Goal: Transaction & Acquisition: Book appointment/travel/reservation

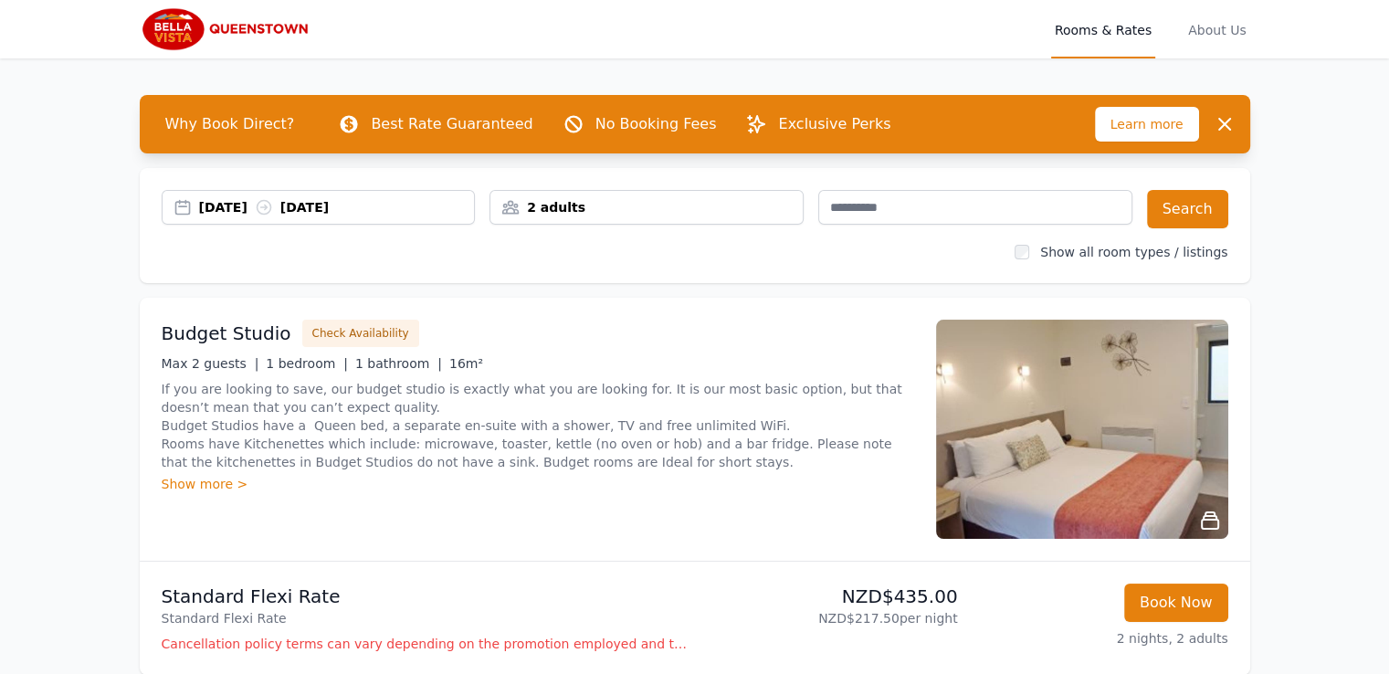
click at [567, 205] on div "2 adults" at bounding box center [646, 207] width 312 height 18
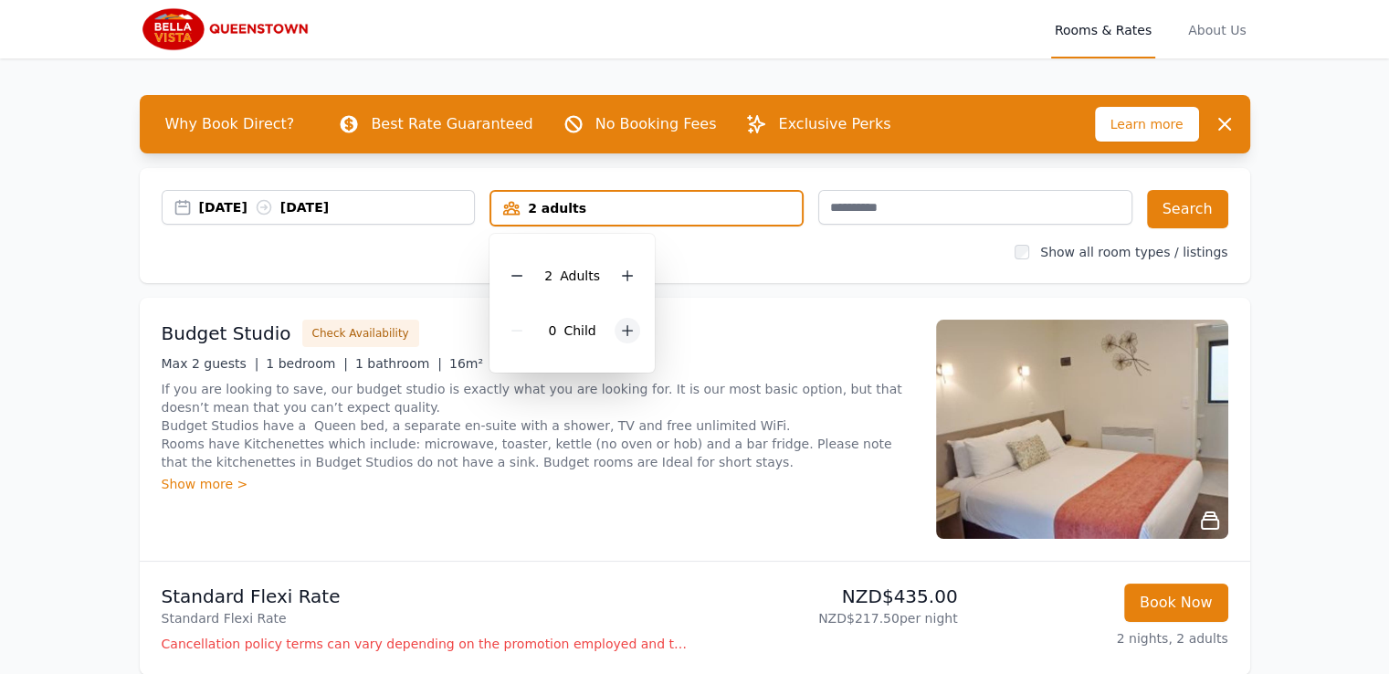
click at [624, 337] on div at bounding box center [627, 331] width 26 height 26
click at [624, 333] on icon at bounding box center [628, 331] width 10 height 10
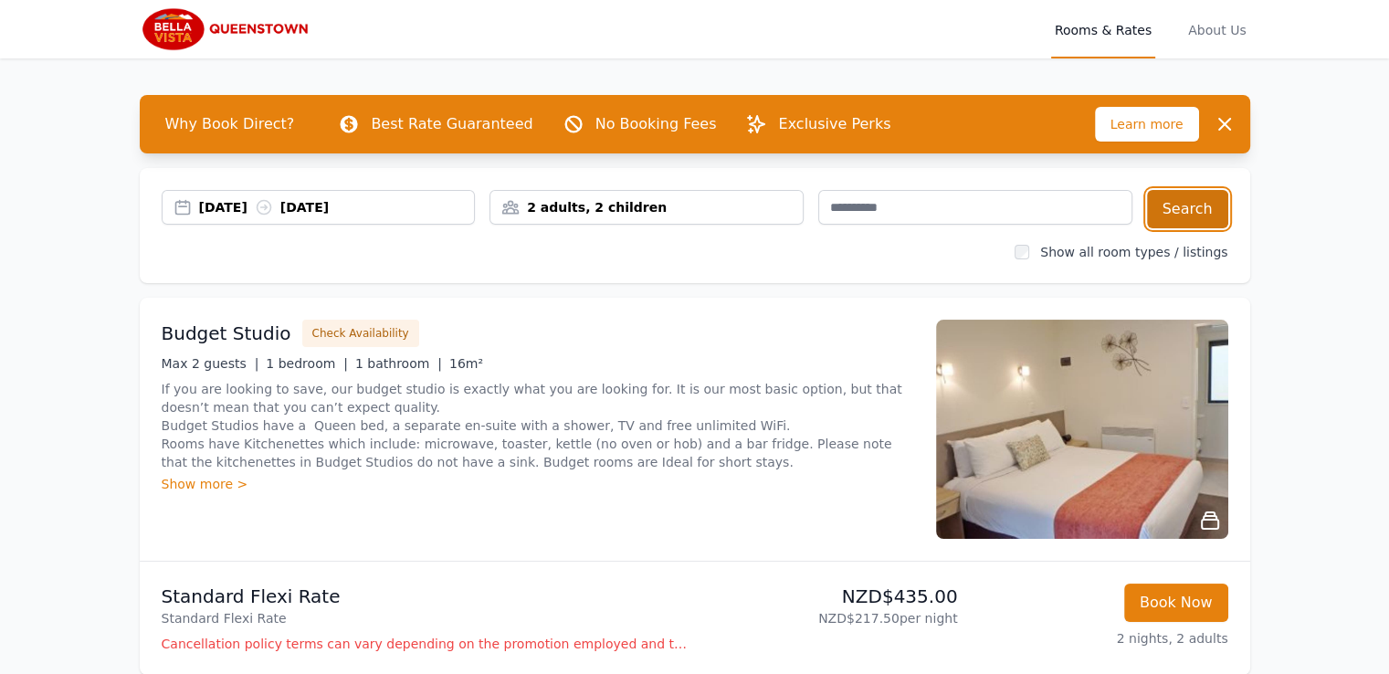
click at [1176, 212] on button "Search" at bounding box center [1187, 209] width 81 height 38
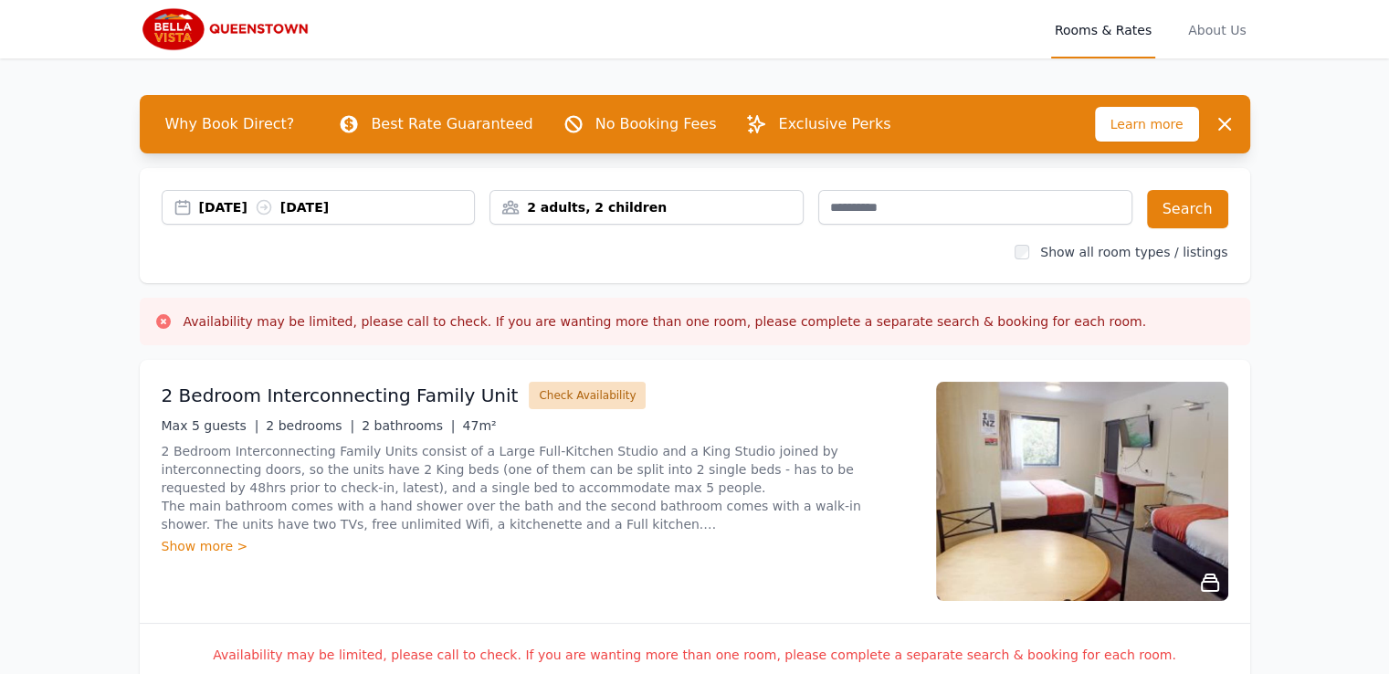
click at [550, 395] on button "Check Availability" at bounding box center [587, 395] width 117 height 27
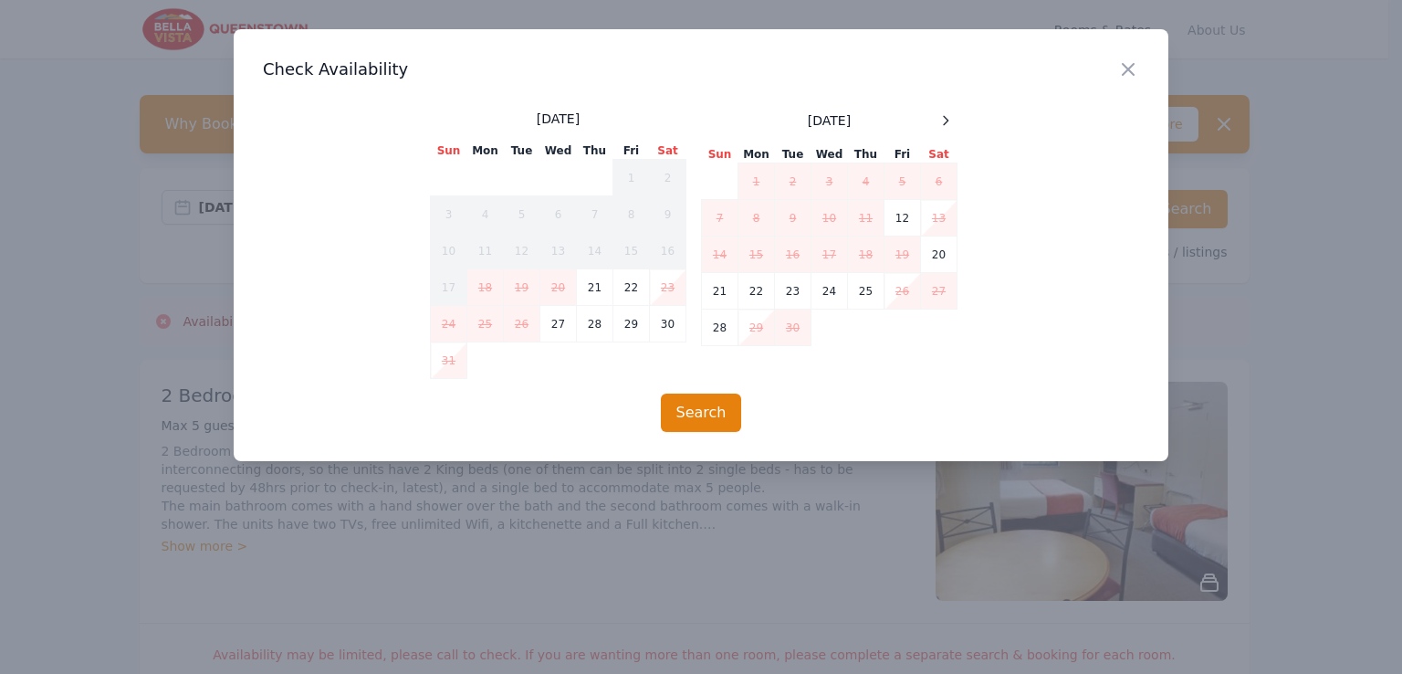
click at [909, 296] on td "26" at bounding box center [903, 291] width 37 height 37
click at [933, 293] on td "27" at bounding box center [939, 291] width 37 height 37
click at [1130, 68] on icon "button" at bounding box center [1128, 69] width 11 height 11
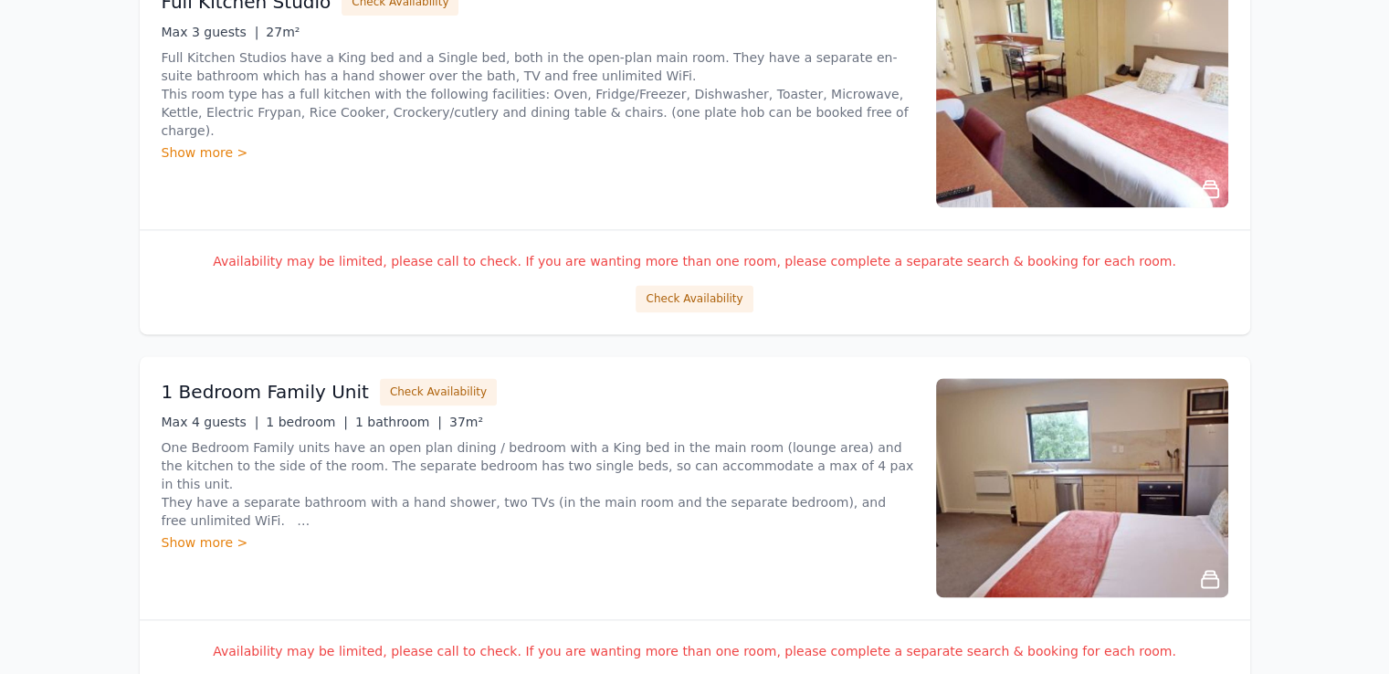
scroll to position [2678, 0]
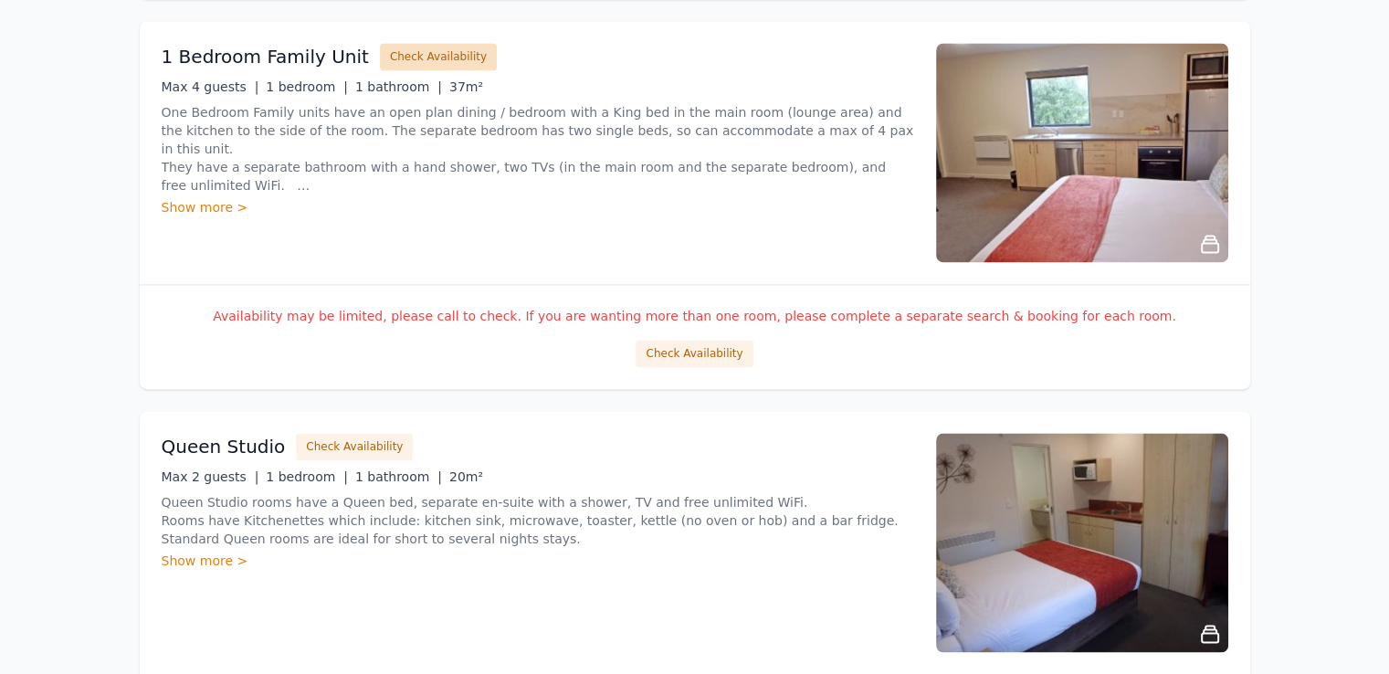
click at [392, 48] on button "Check Availability" at bounding box center [438, 56] width 117 height 27
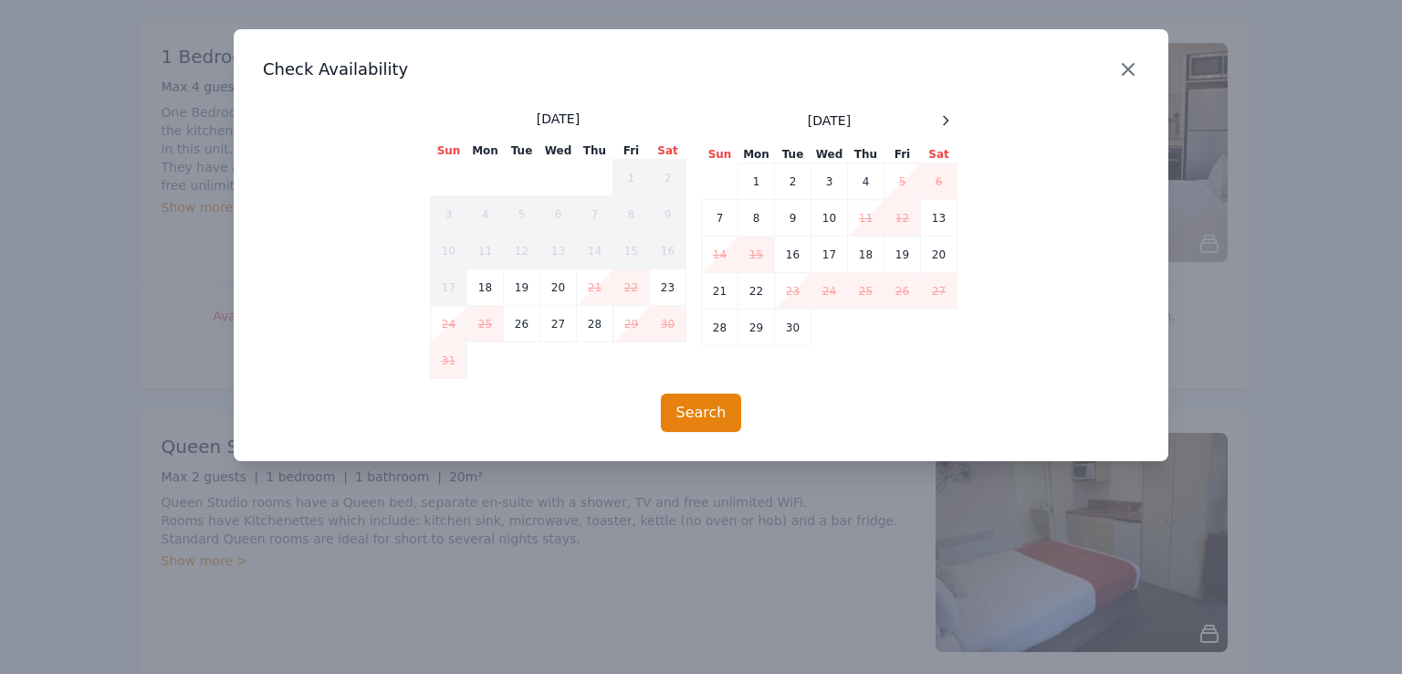
click at [1129, 68] on icon "button" at bounding box center [1128, 69] width 11 height 11
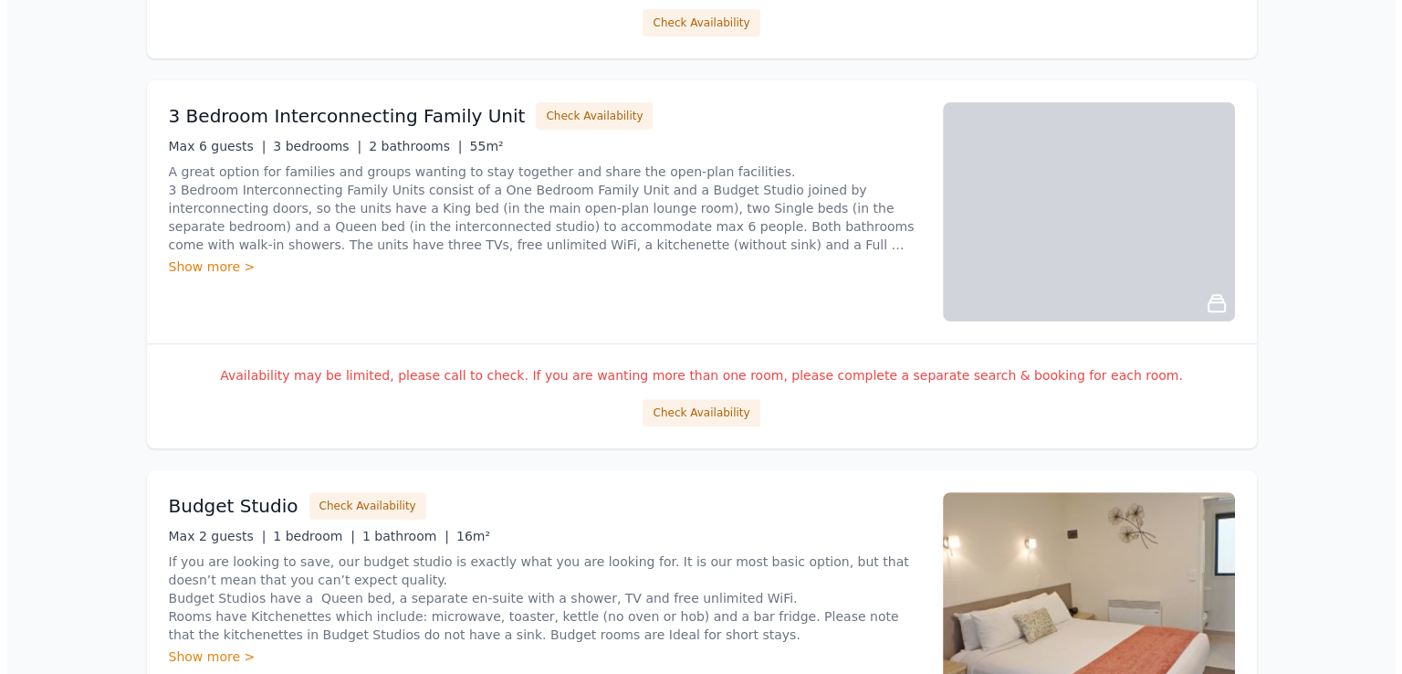
scroll to position [334, 0]
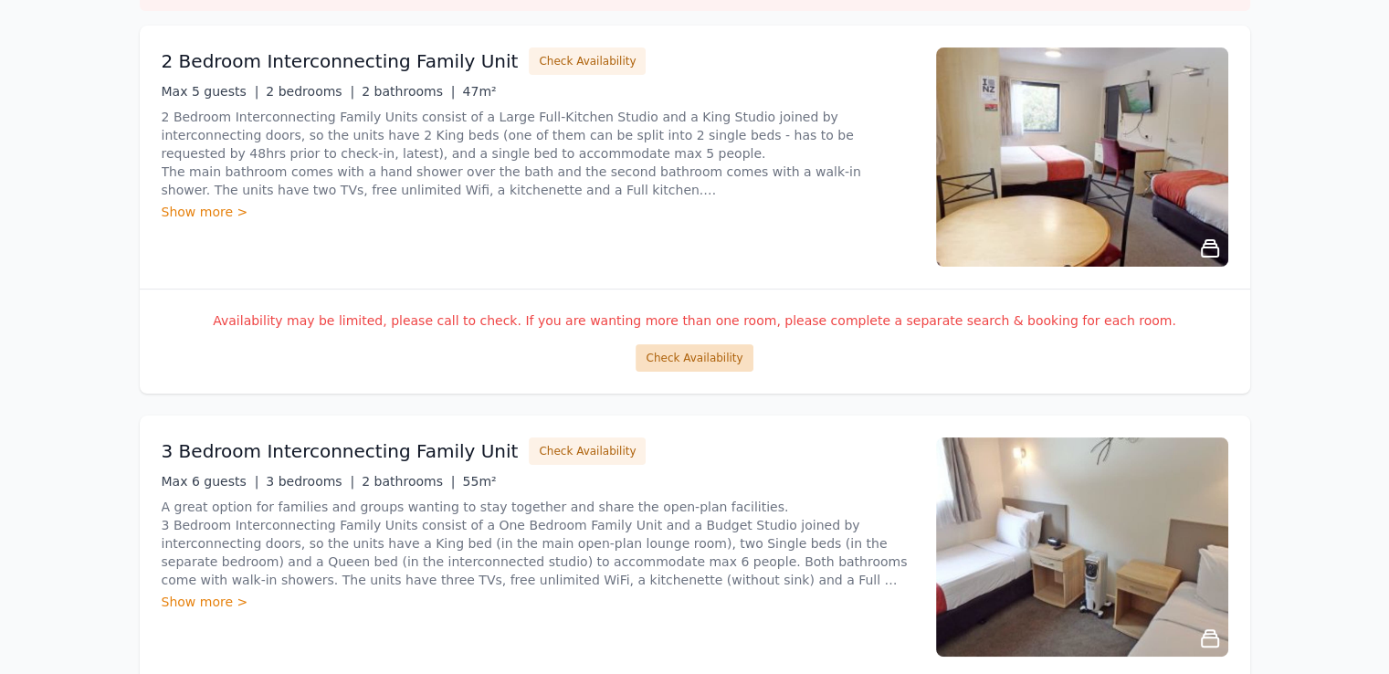
click at [708, 350] on button "Check Availability" at bounding box center [693, 357] width 117 height 27
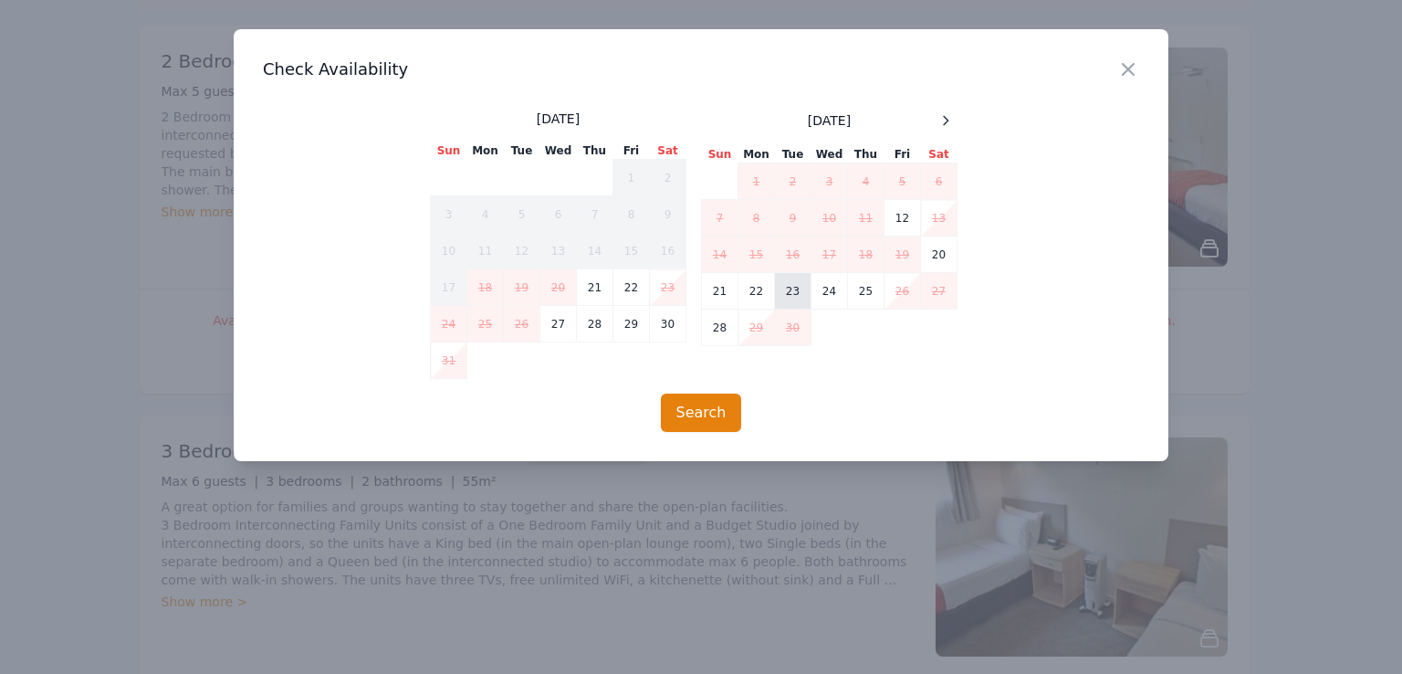
click at [805, 289] on td "23" at bounding box center [793, 291] width 37 height 37
click at [840, 292] on td "24" at bounding box center [830, 291] width 37 height 37
click at [859, 294] on td "25" at bounding box center [866, 291] width 37 height 37
click at [795, 297] on td "23" at bounding box center [793, 291] width 37 height 37
click at [834, 288] on td "24" at bounding box center [830, 291] width 37 height 37
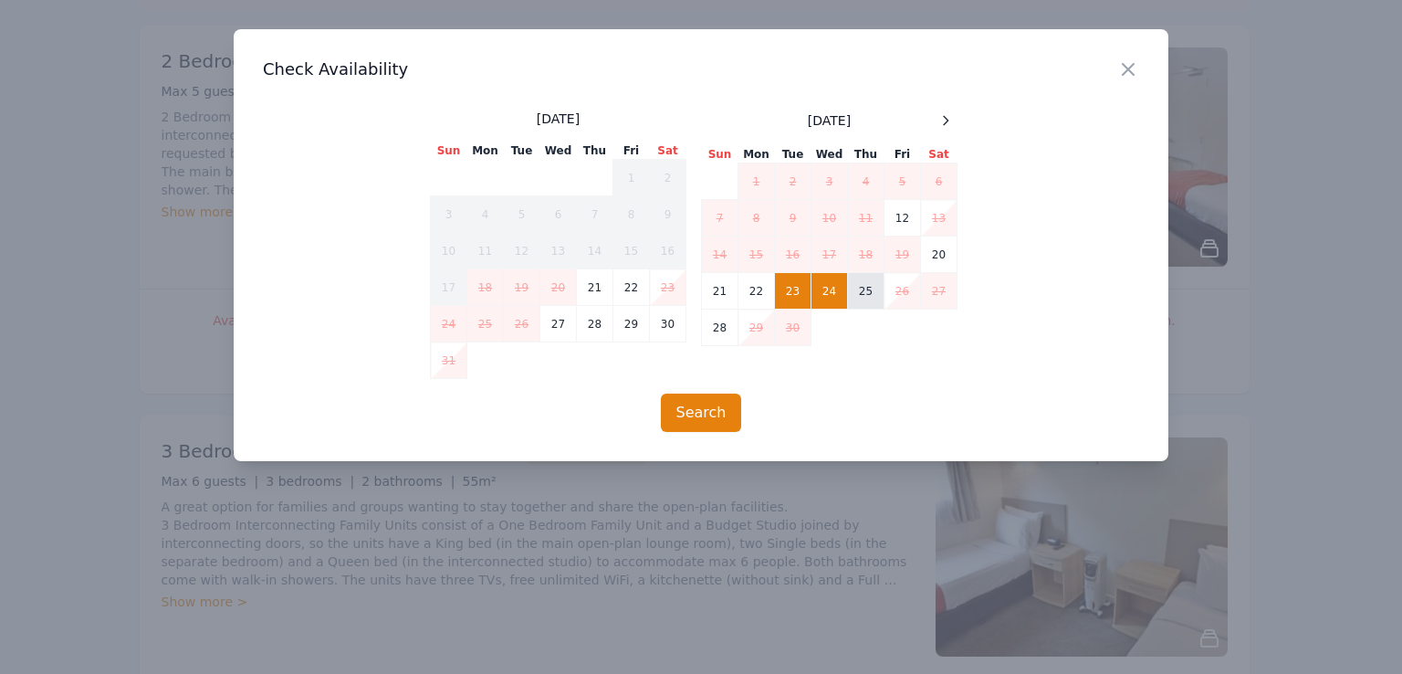
click at [857, 291] on td "25" at bounding box center [866, 291] width 37 height 37
drag, startPoint x: 798, startPoint y: 290, endPoint x: 826, endPoint y: 289, distance: 28.3
click at [802, 289] on td "23" at bounding box center [793, 291] width 37 height 37
click at [831, 289] on td "24" at bounding box center [830, 291] width 37 height 37
click at [723, 403] on button "Search" at bounding box center [701, 412] width 81 height 38
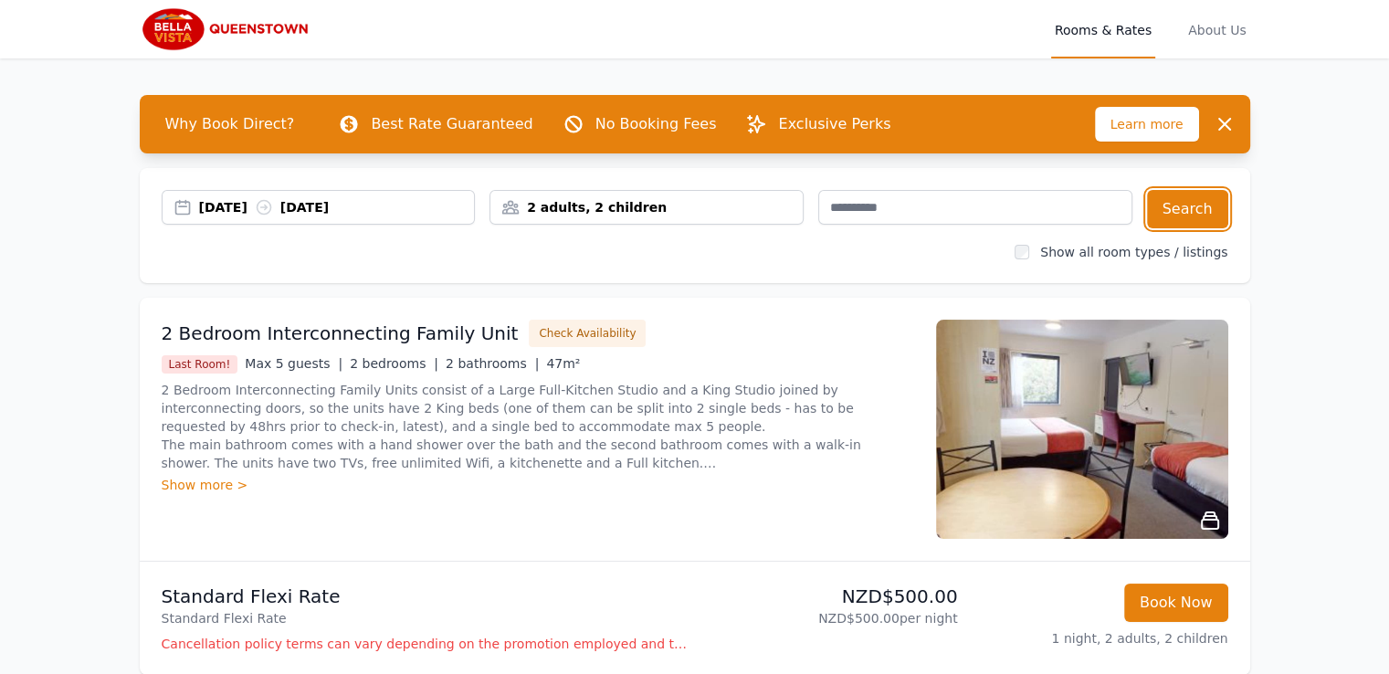
scroll to position [327, 0]
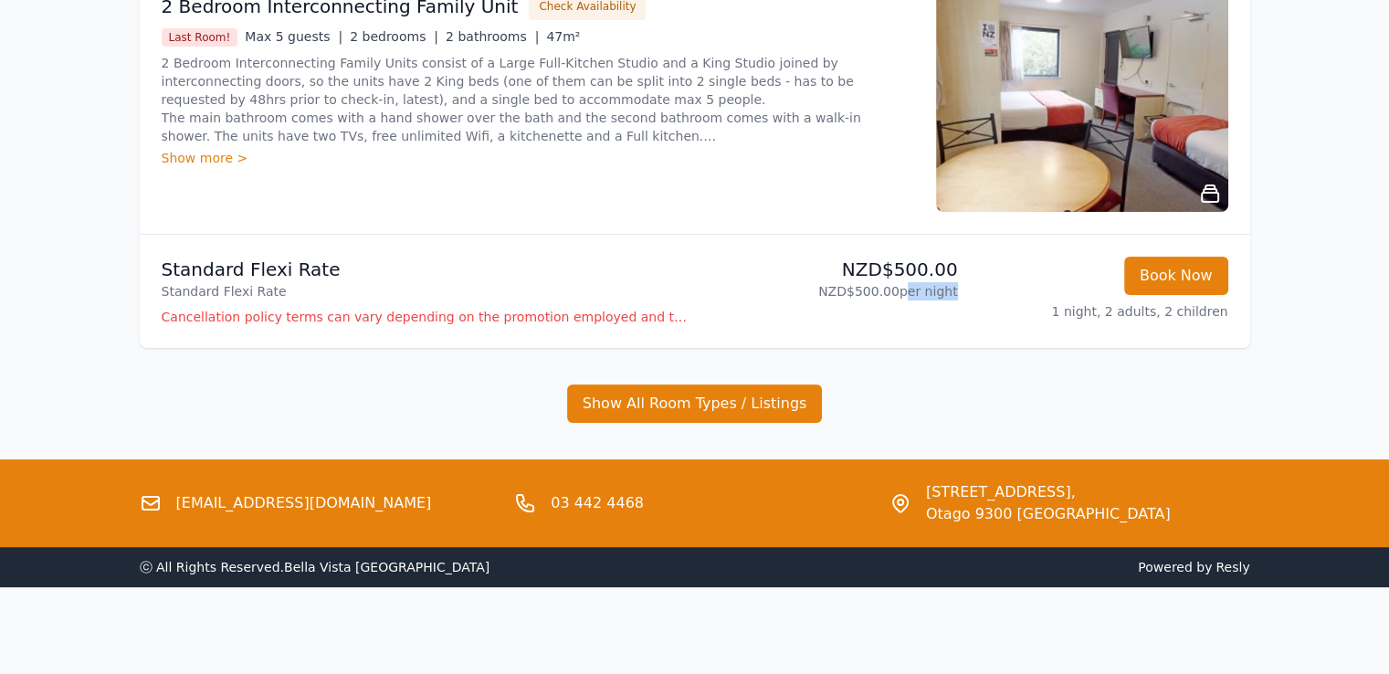
drag, startPoint x: 907, startPoint y: 293, endPoint x: 968, endPoint y: 292, distance: 61.2
click at [968, 292] on li "Standard Flexi Rate Standard Flexi Rate NZD$500.00 NZD$500.00 per night Book No…" at bounding box center [695, 291] width 1110 height 113
